Goal: Task Accomplishment & Management: Complete application form

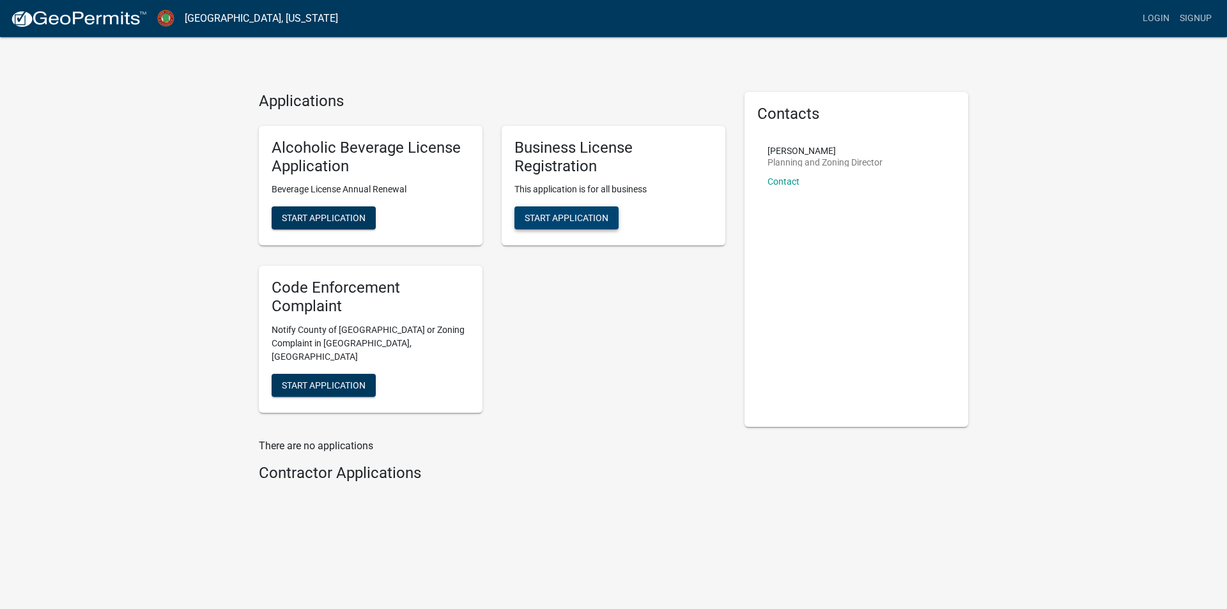
click at [557, 212] on button "Start Application" at bounding box center [566, 217] width 104 height 23
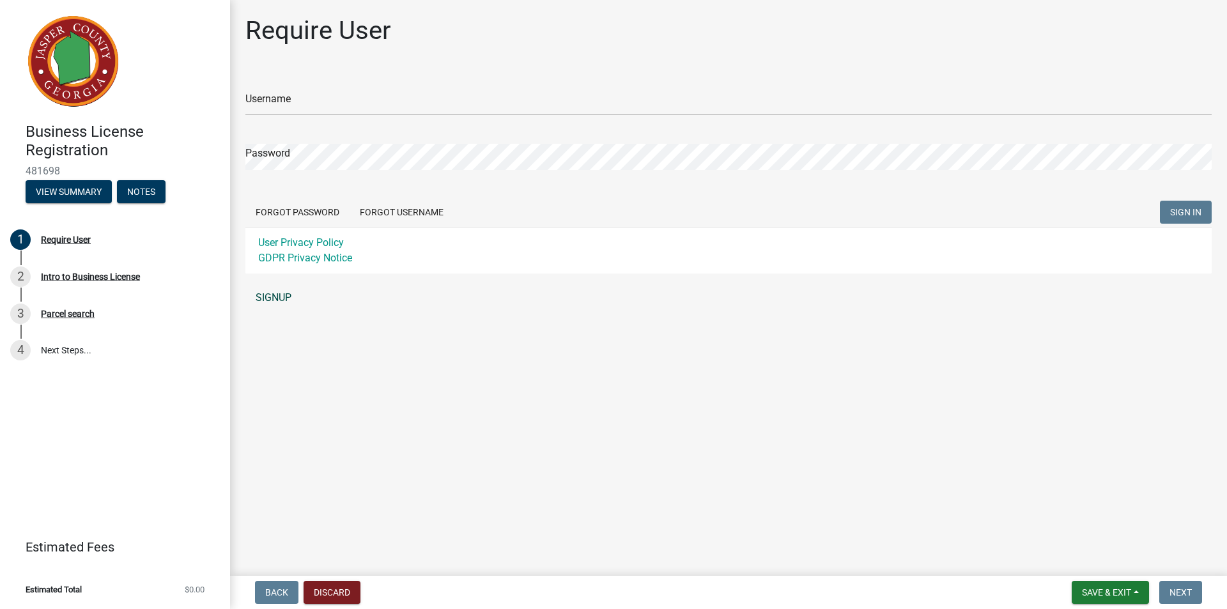
click at [274, 291] on link "SIGNUP" at bounding box center [728, 298] width 966 height 26
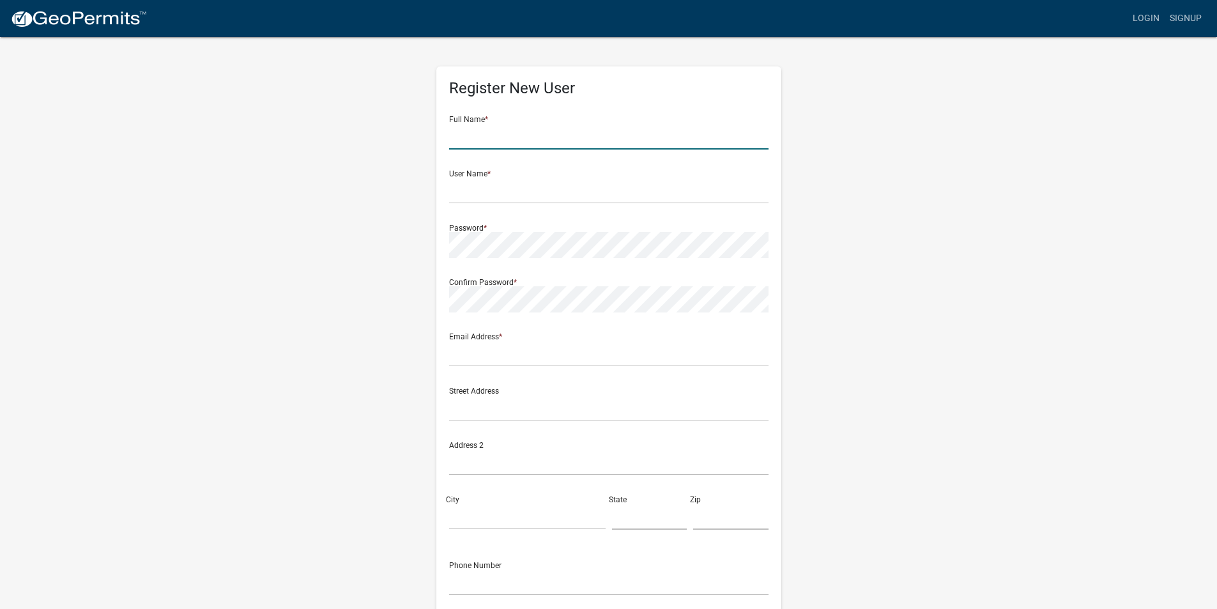
click at [507, 124] on input "text" at bounding box center [608, 136] width 319 height 26
type input "[PERSON_NAME]"
click at [465, 192] on input "text" at bounding box center [608, 191] width 319 height 26
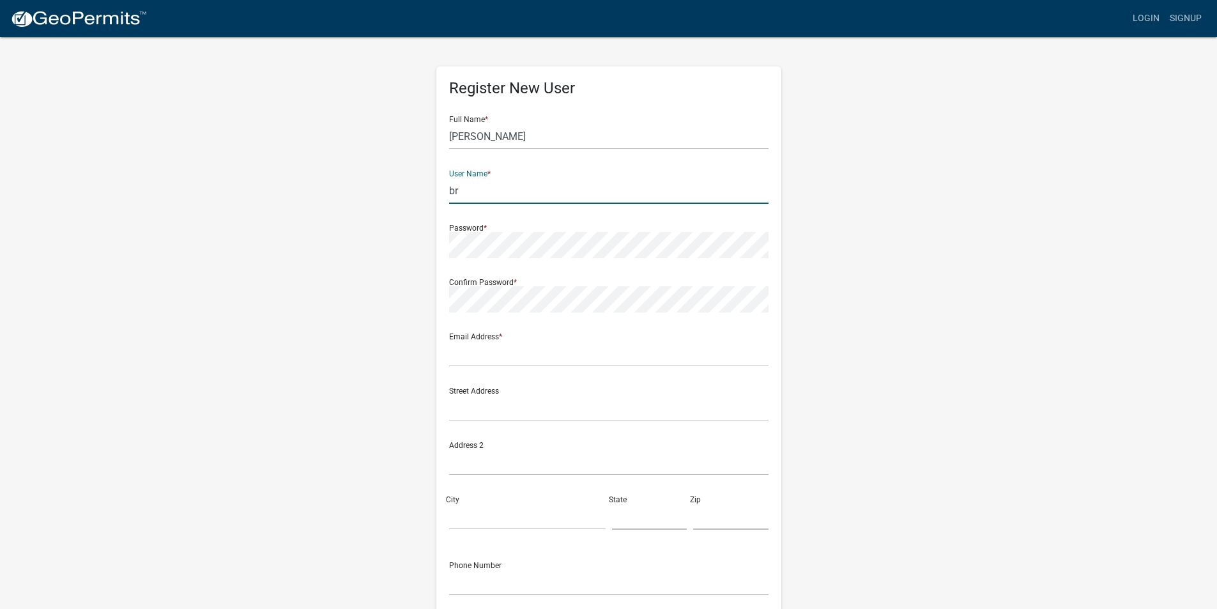
type input "b"
type input "cbranan10"
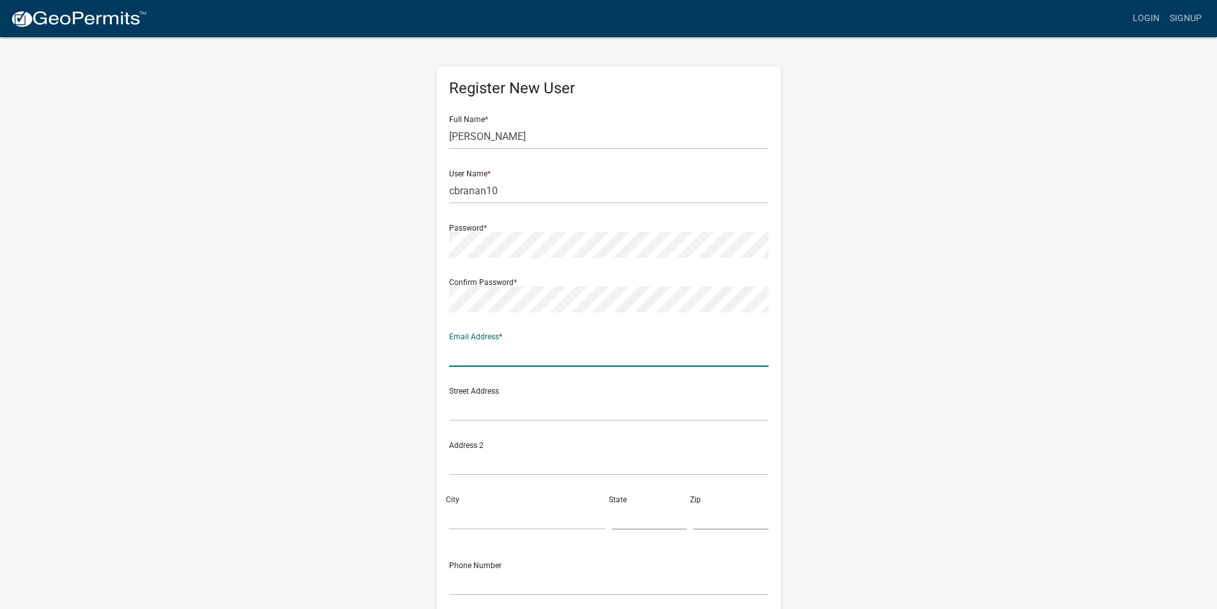
click at [494, 353] on input "text" at bounding box center [608, 354] width 319 height 26
type input "[EMAIL_ADDRESS][DOMAIN_NAME]"
click at [505, 403] on input "text" at bounding box center [608, 408] width 319 height 26
